Goal: Task Accomplishment & Management: Manage account settings

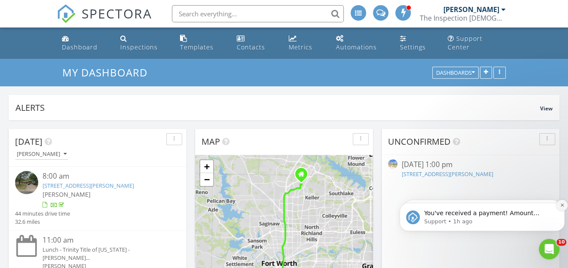
click at [561, 204] on icon "Dismiss notification" at bounding box center [562, 205] width 5 height 5
click at [561, 204] on icon "Dismiss notification" at bounding box center [562, 206] width 4 height 4
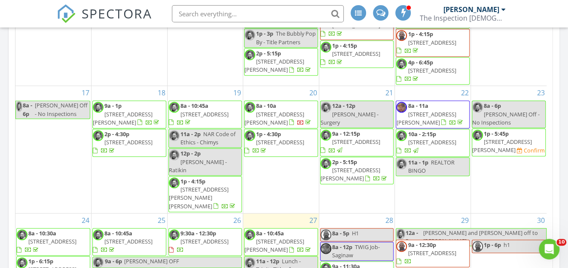
scroll to position [507, 0]
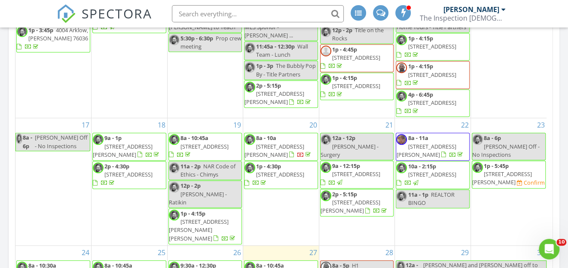
scroll to position [389, 0]
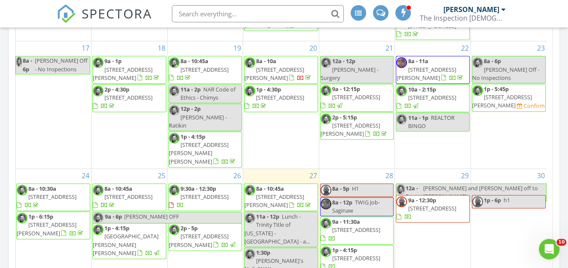
click at [120, 193] on span "4233 Swan Forest Dr A, Carrollton 75010" at bounding box center [128, 197] width 48 height 8
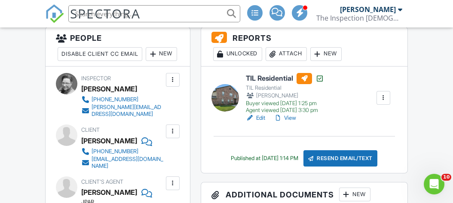
scroll to position [273, 0]
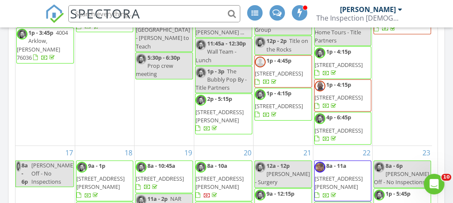
scroll to position [502, 0]
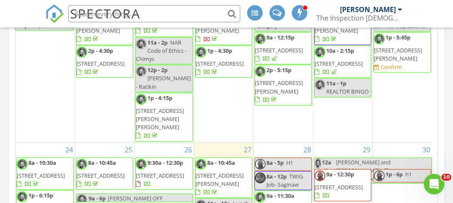
click at [238, 159] on span "8a - 10:45a 121 Quail Creek Dr, Crowley 76036" at bounding box center [223, 178] width 56 height 38
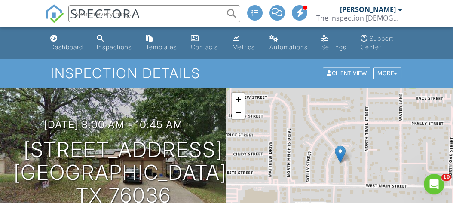
click at [65, 44] on div "Dashboard" at bounding box center [66, 46] width 33 height 7
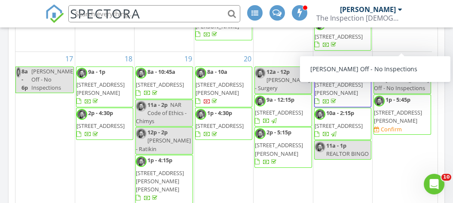
scroll to position [508, 0]
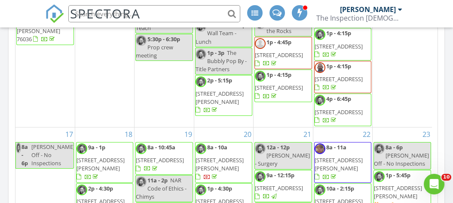
scroll to position [385, 0]
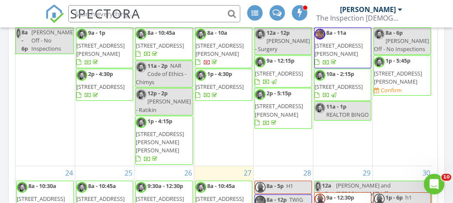
scroll to position [502, 0]
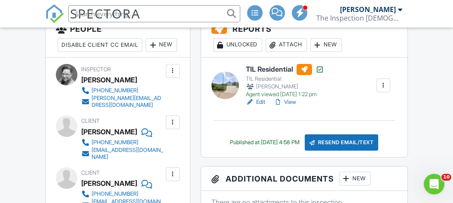
scroll to position [273, 0]
